Goal: Task Accomplishment & Management: Complete application form

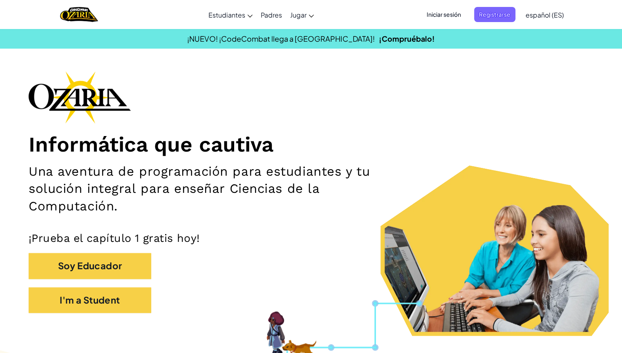
click at [429, 10] on span "Iniciar sesión" at bounding box center [444, 14] width 44 height 15
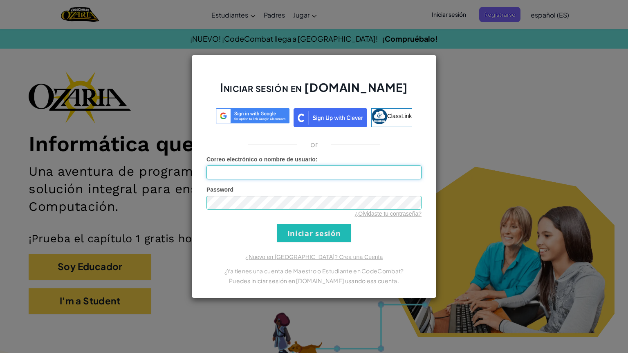
type input "[EMAIL_ADDRESS][DOMAIN_NAME]"
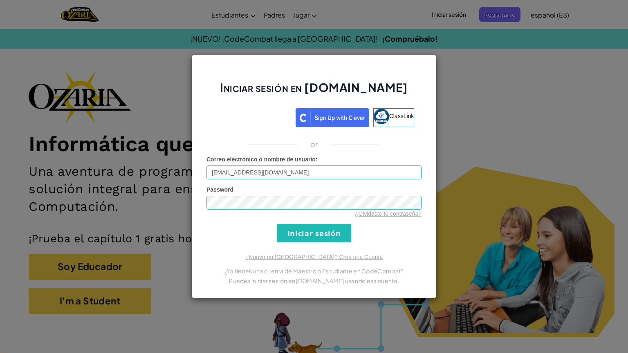
drag, startPoint x: 559, startPoint y: 193, endPoint x: 561, endPoint y: 190, distance: 4.4
click at [561, 191] on div "Iniciar sesión en [DOMAIN_NAME] ClassLink or Error desconocido. Correo electrón…" at bounding box center [314, 176] width 628 height 353
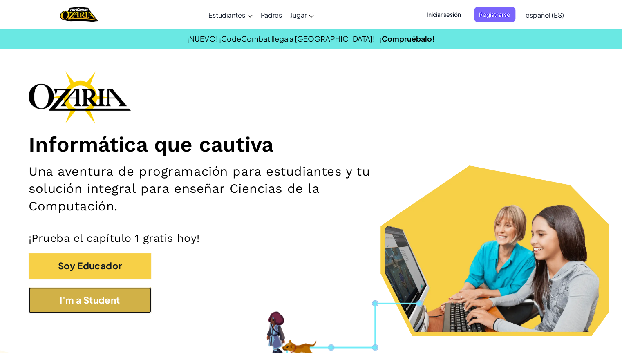
click at [107, 309] on button "I'm a Student" at bounding box center [90, 300] width 123 height 26
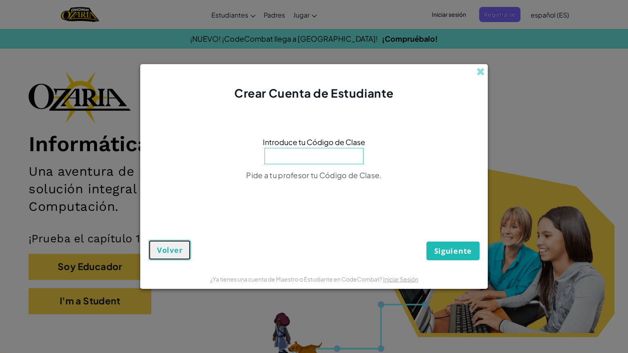
click at [163, 249] on span "Volver" at bounding box center [169, 250] width 25 height 10
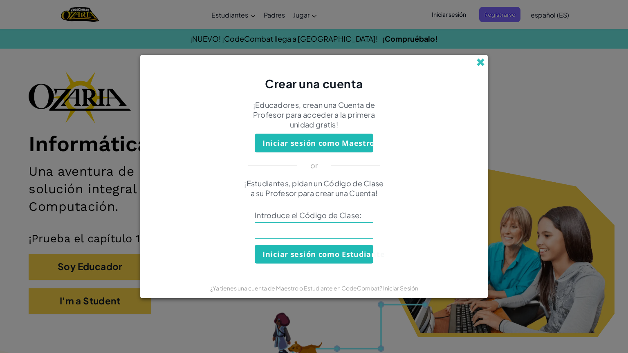
click at [479, 67] on span at bounding box center [480, 62] width 9 height 9
